Goal: Check status: Check status

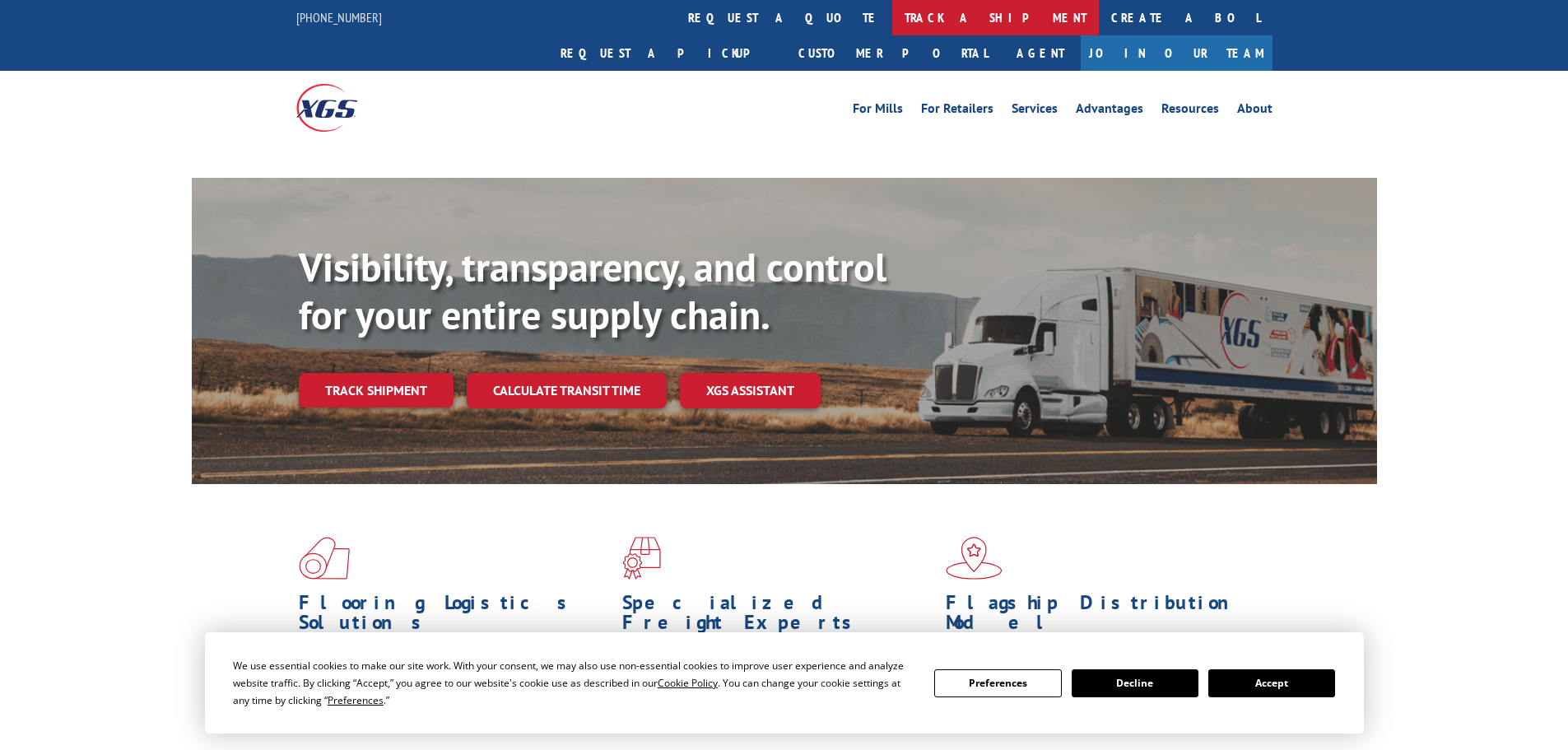
click at [892, 22] on link "track a shipment" at bounding box center [995, 17] width 207 height 36
click at [1294, 681] on button "Accept" at bounding box center [1272, 683] width 127 height 28
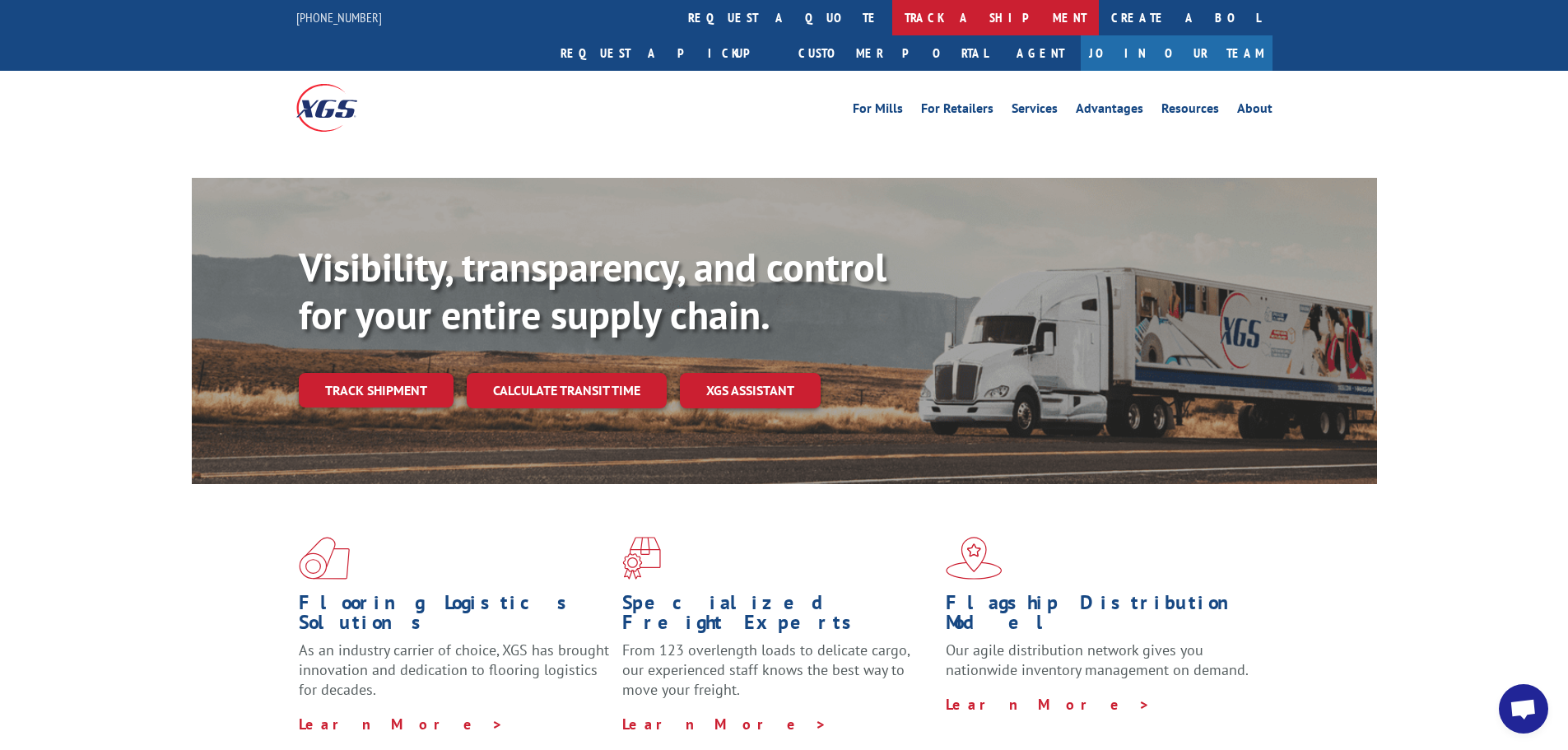
click at [892, 23] on link "track a shipment" at bounding box center [995, 17] width 207 height 36
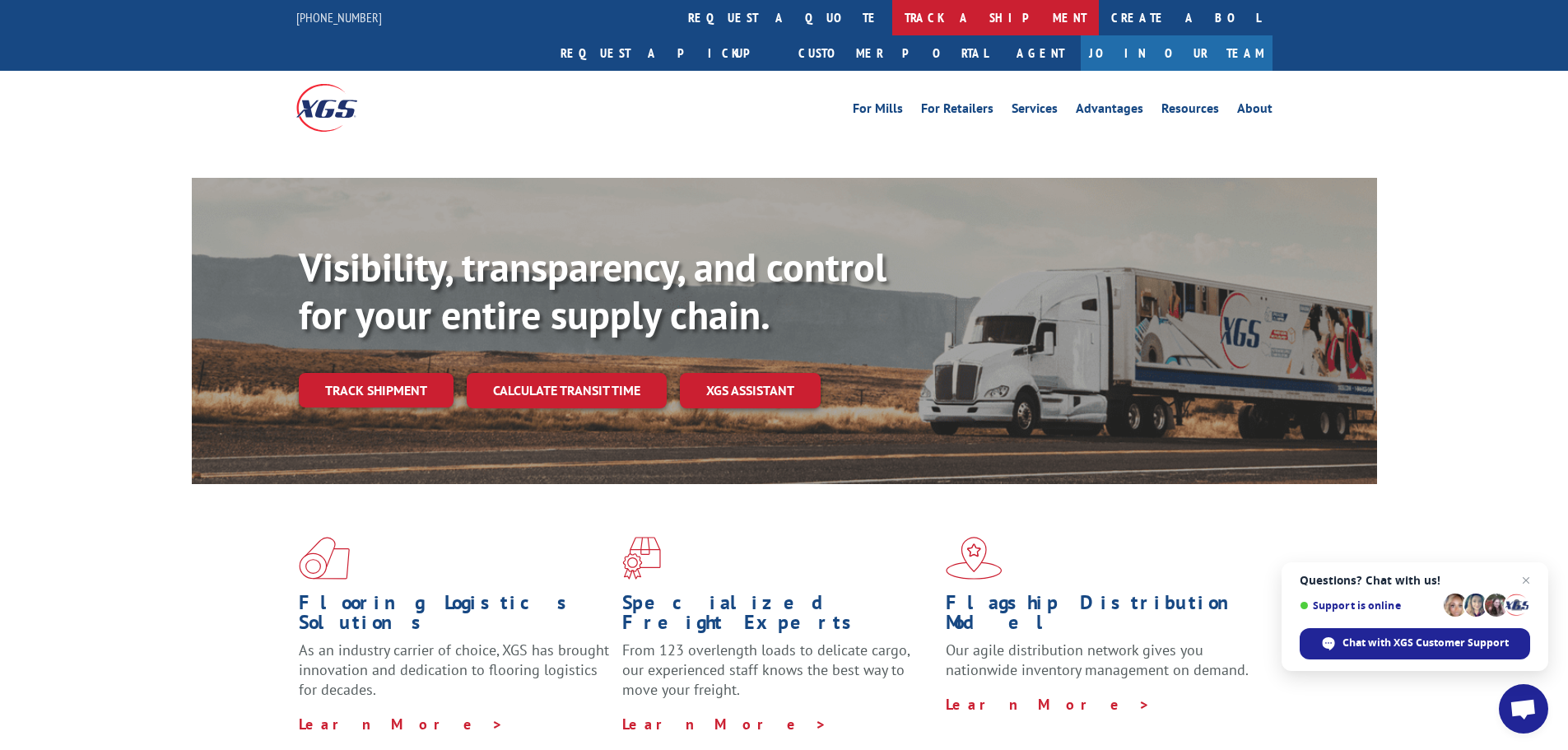
click at [892, 5] on link "track a shipment" at bounding box center [995, 17] width 207 height 36
click at [892, 17] on link "track a shipment" at bounding box center [995, 17] width 207 height 36
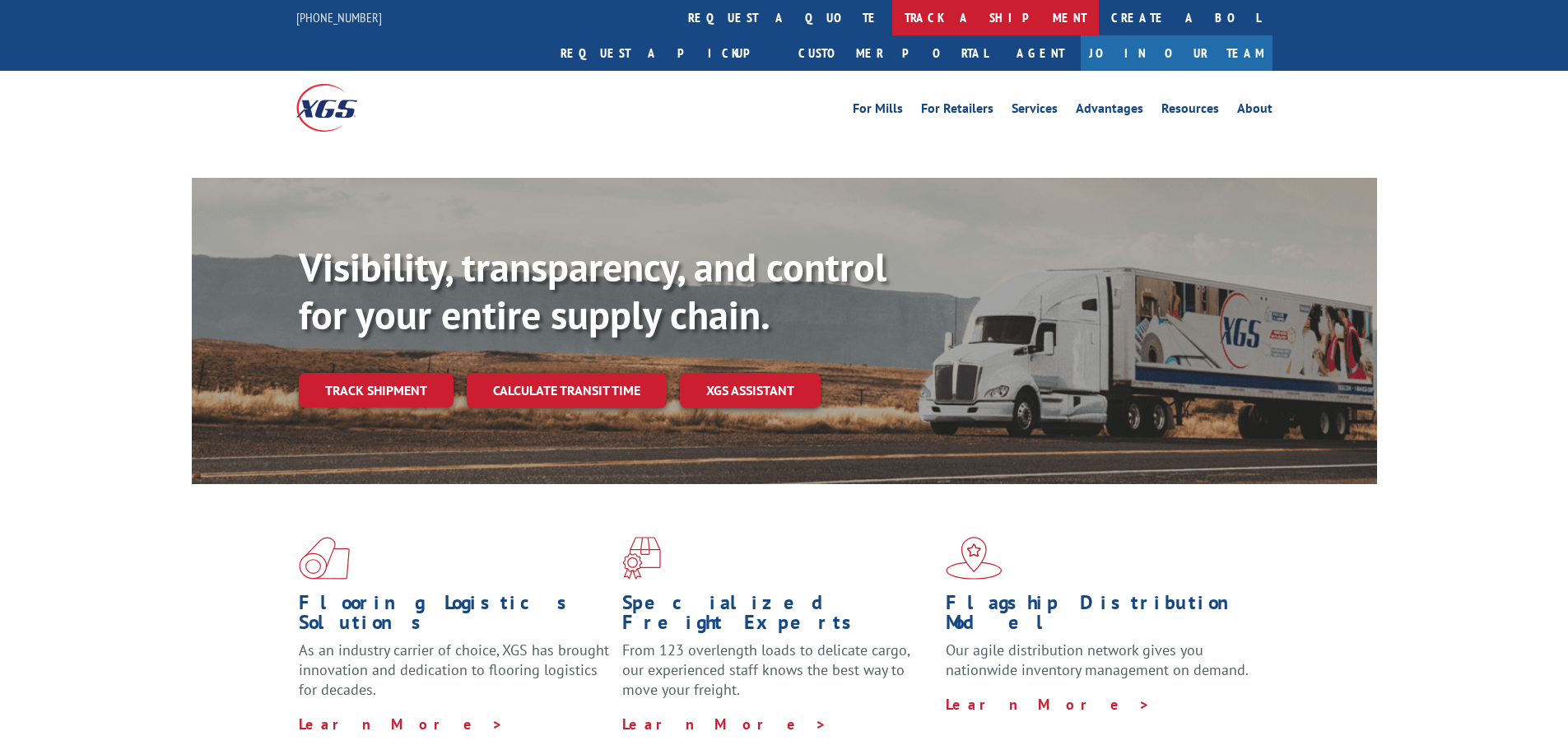
click at [892, 19] on link "track a shipment" at bounding box center [995, 17] width 207 height 36
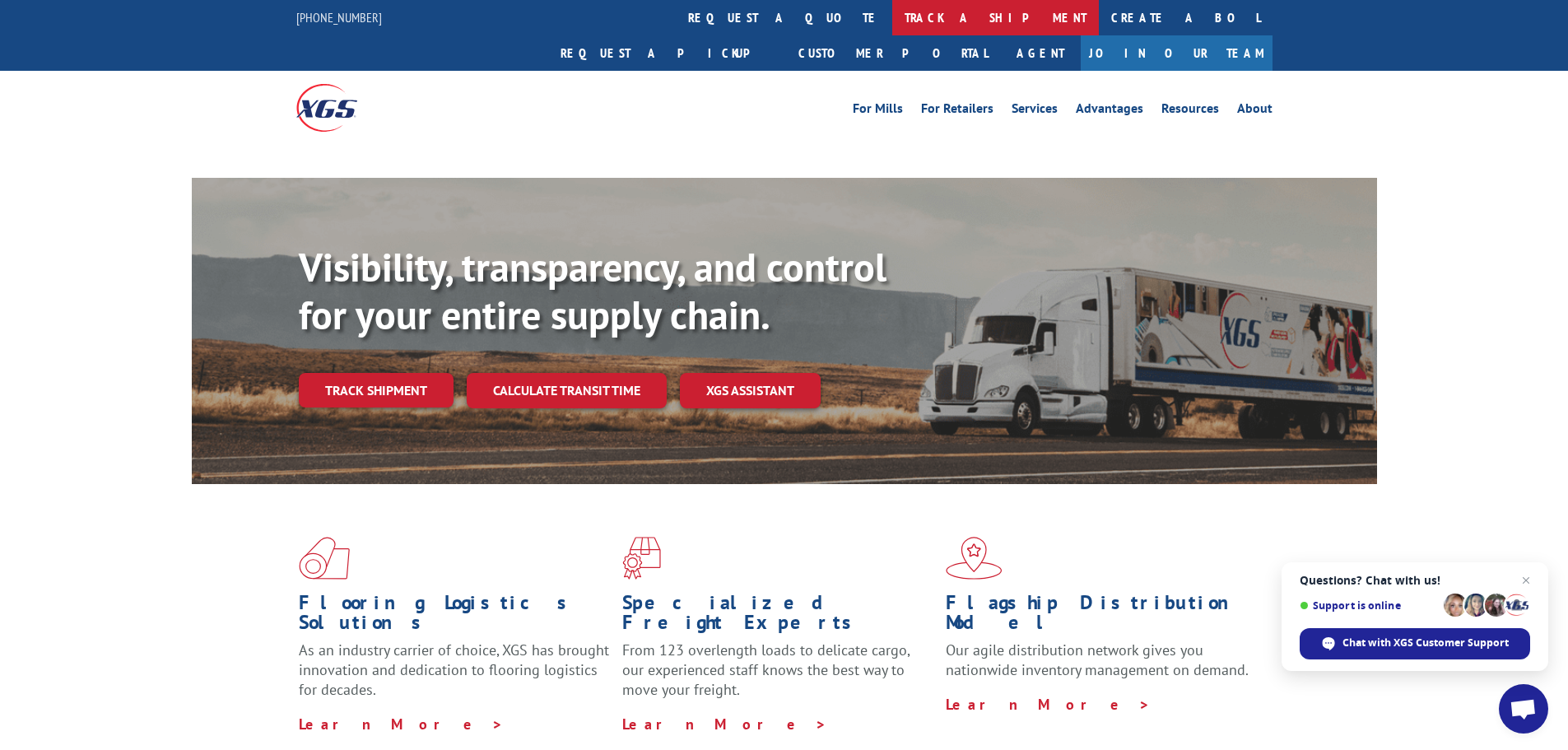
click at [892, 5] on link "track a shipment" at bounding box center [995, 17] width 207 height 36
click at [892, 7] on link "track a shipment" at bounding box center [995, 17] width 207 height 36
click at [892, 19] on link "track a shipment" at bounding box center [995, 17] width 207 height 36
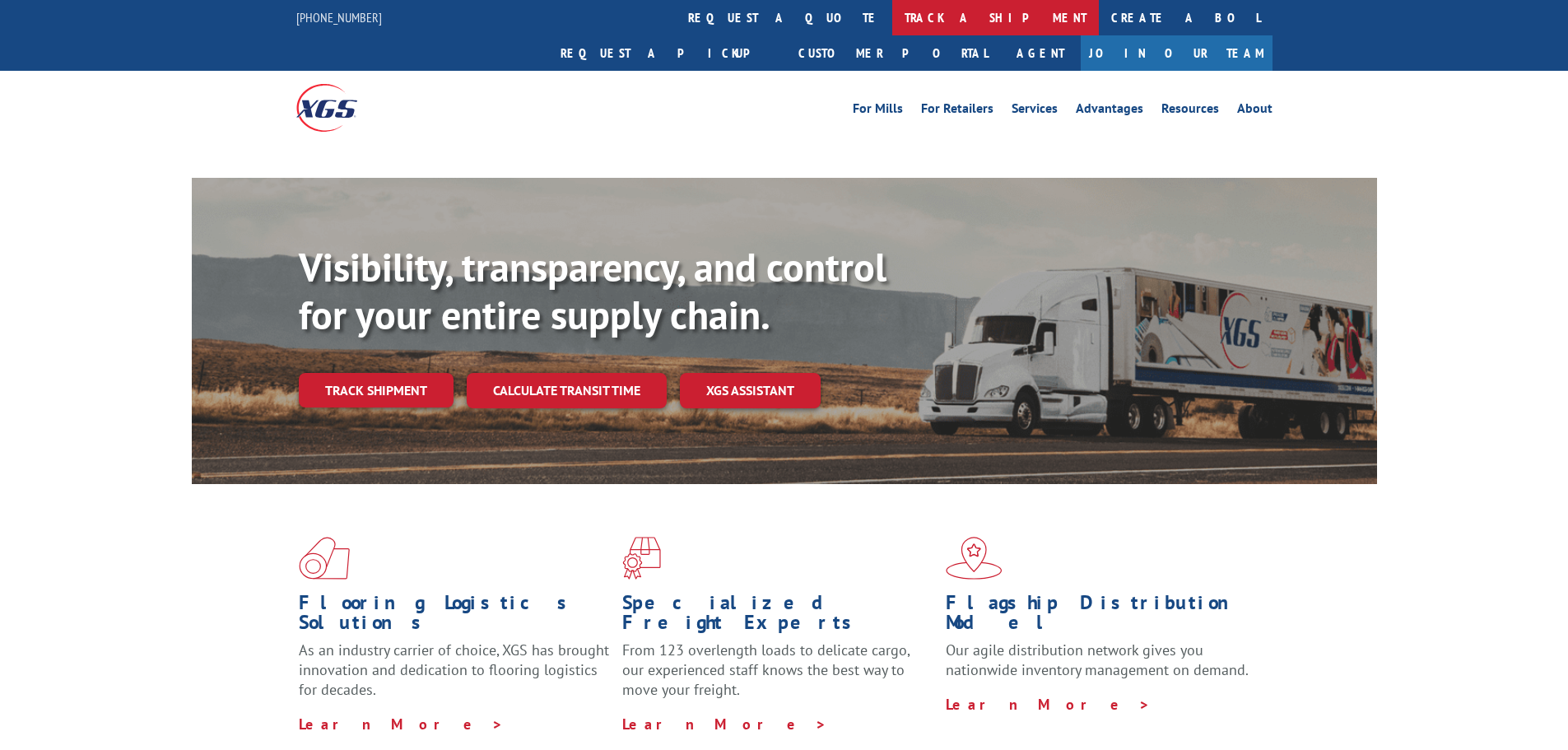
click at [892, 19] on link "track a shipment" at bounding box center [995, 17] width 207 height 36
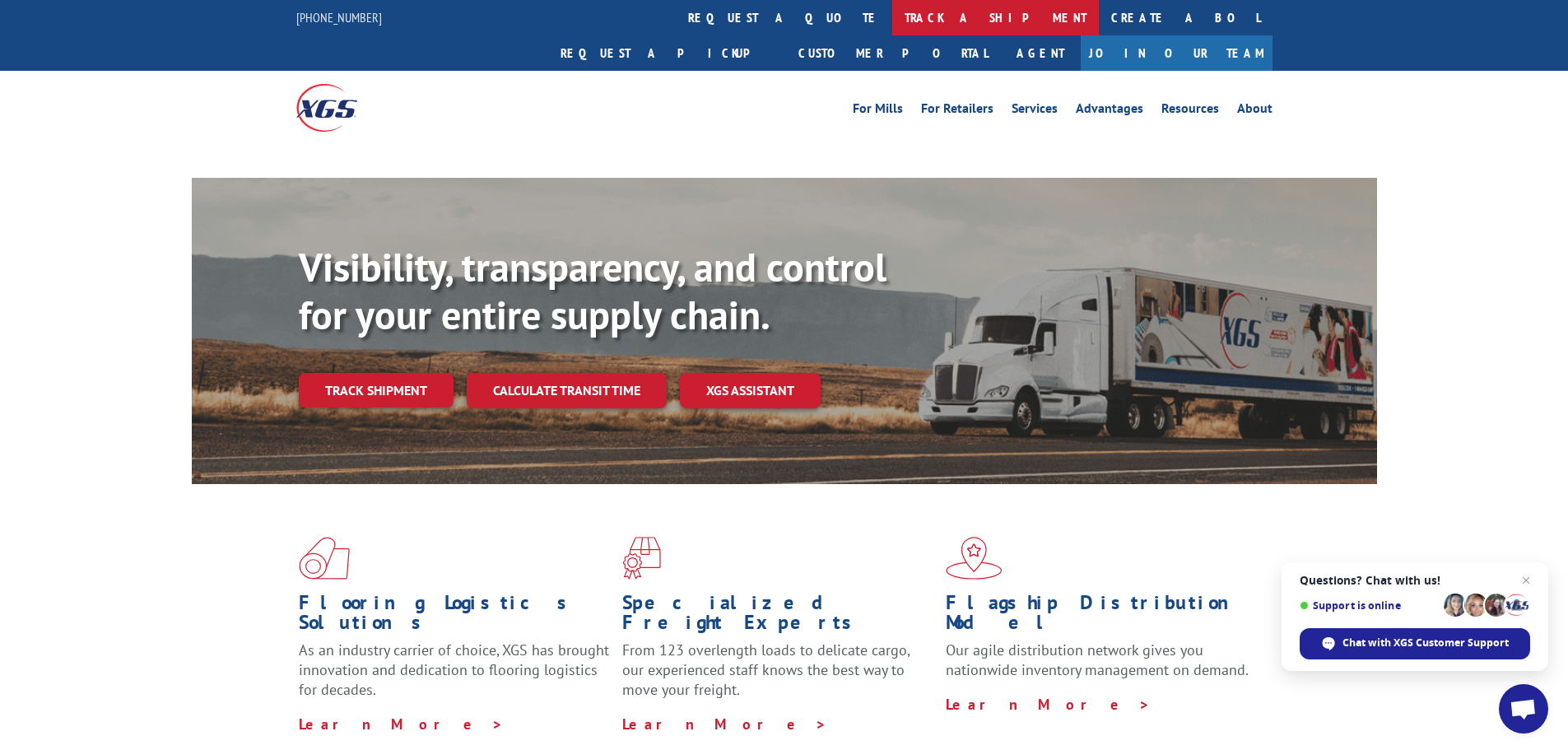
click at [892, 24] on link "track a shipment" at bounding box center [995, 17] width 207 height 36
